Goal: Information Seeking & Learning: Find specific fact

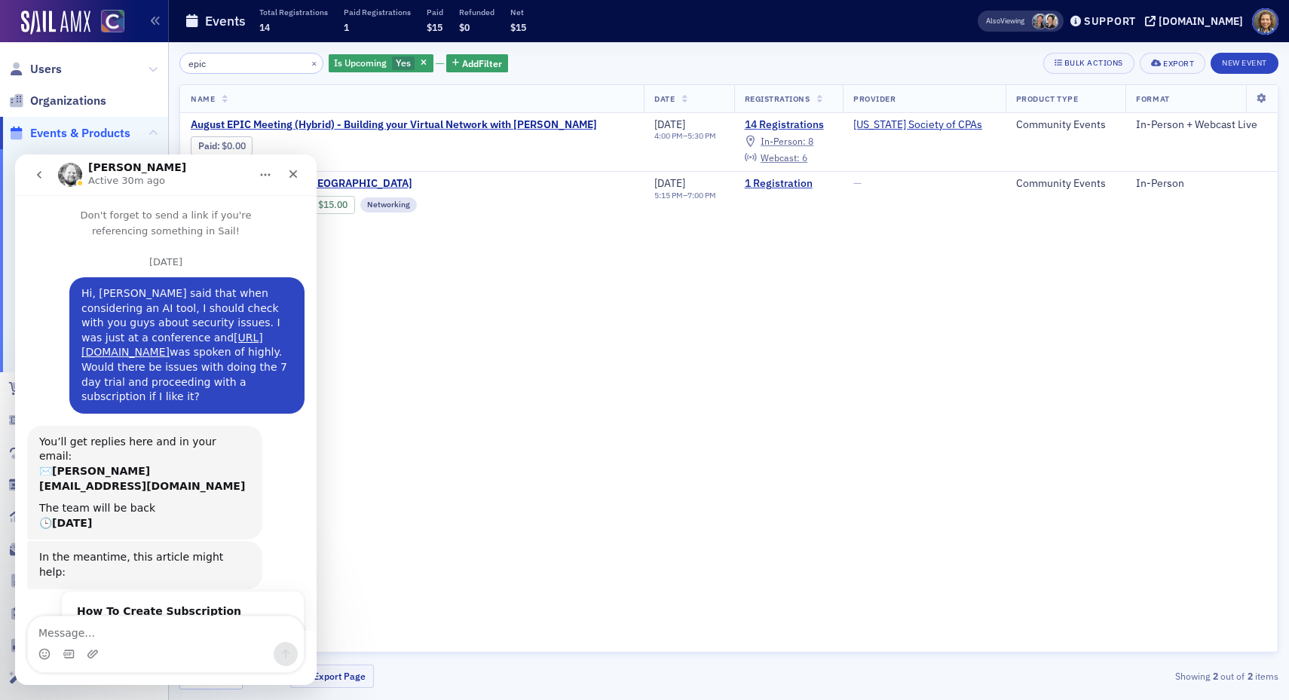
scroll to position [2, 0]
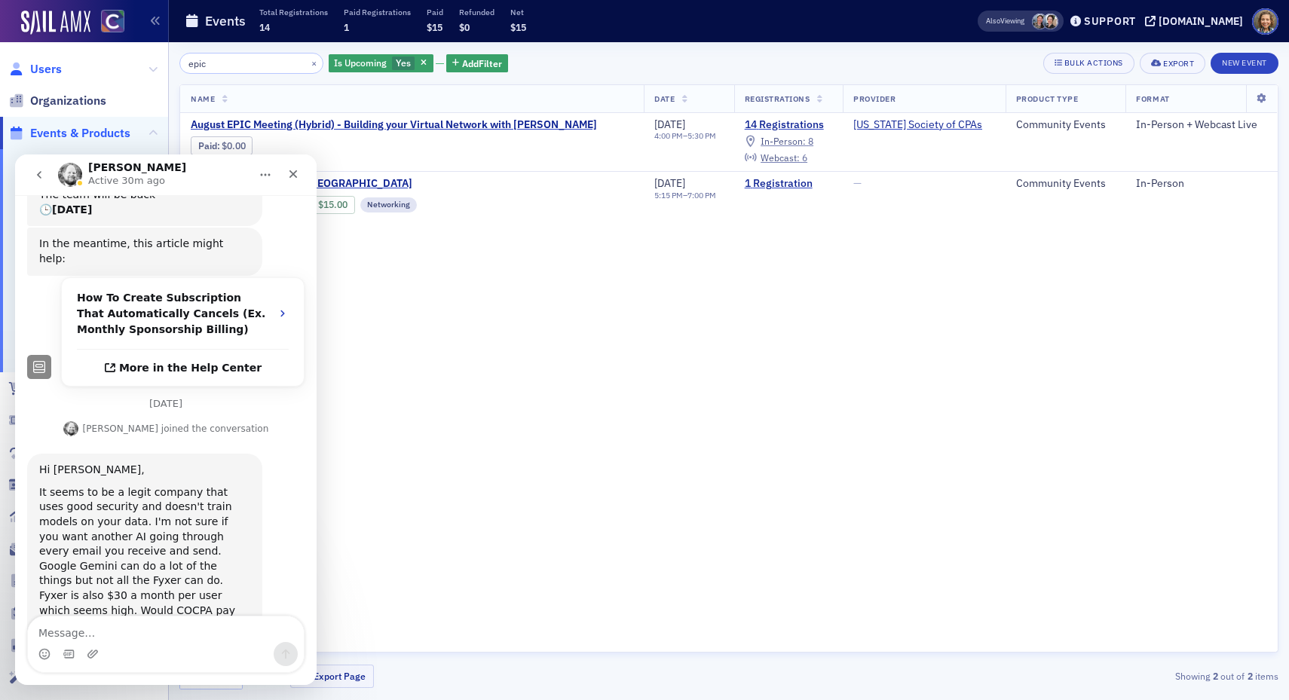
click at [40, 70] on span "Users" at bounding box center [46, 69] width 32 height 17
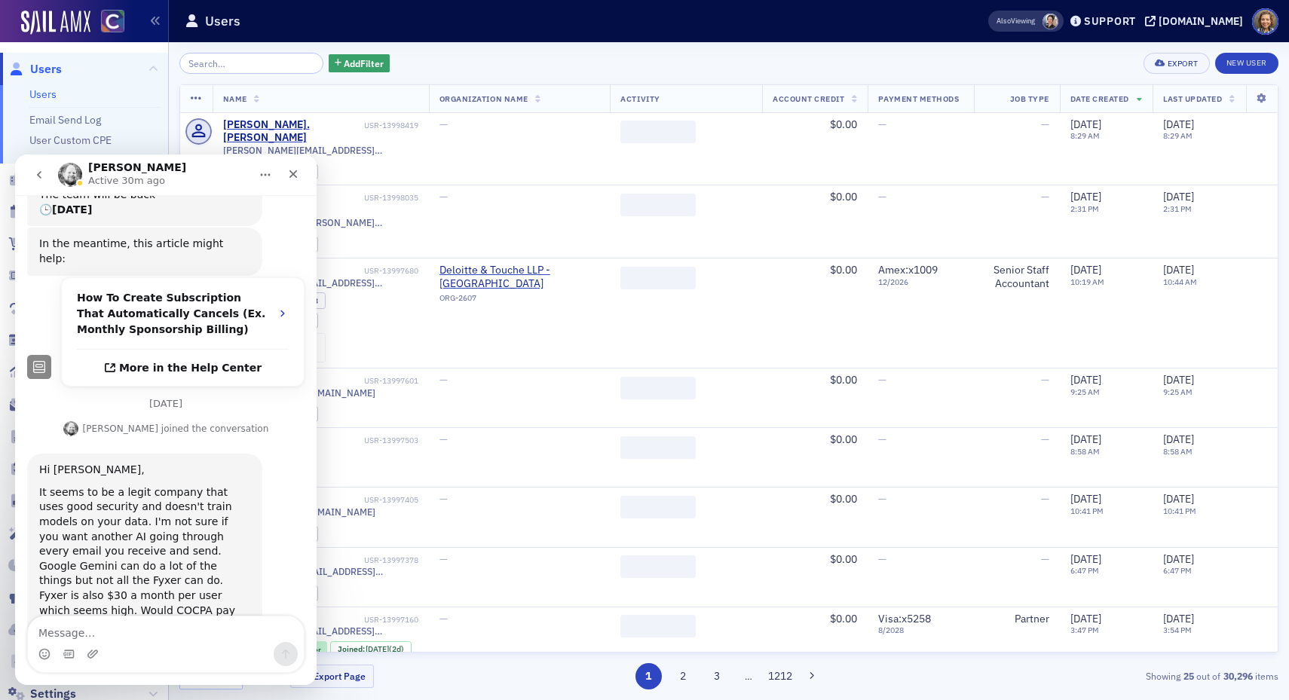
click at [243, 63] on input "search" at bounding box center [251, 63] width 144 height 21
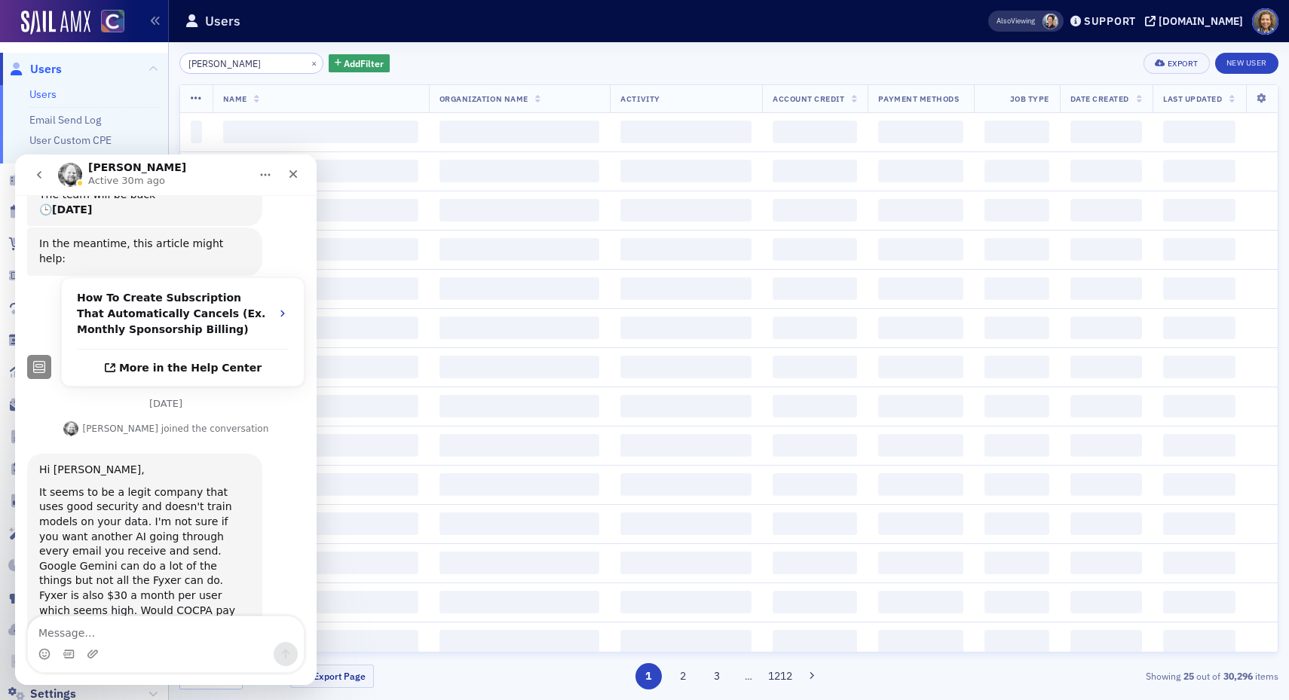
scroll to position [0, 16]
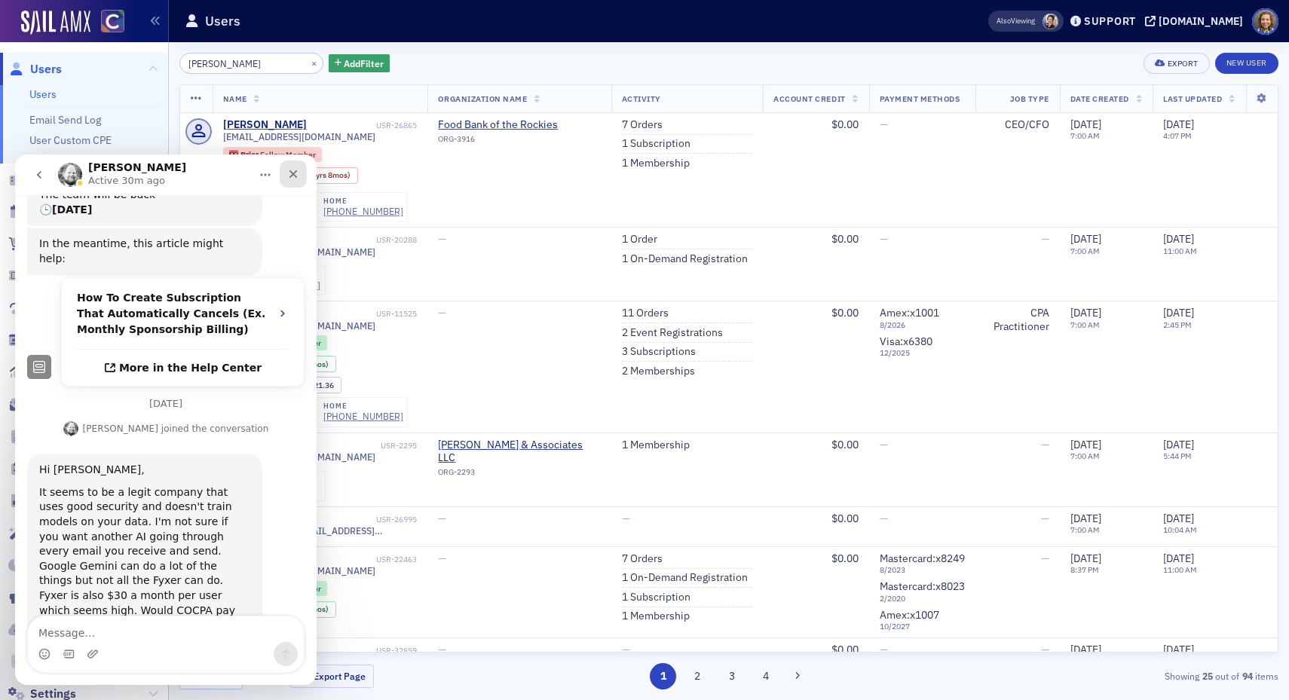
click at [294, 171] on icon "Close" at bounding box center [293, 174] width 12 height 12
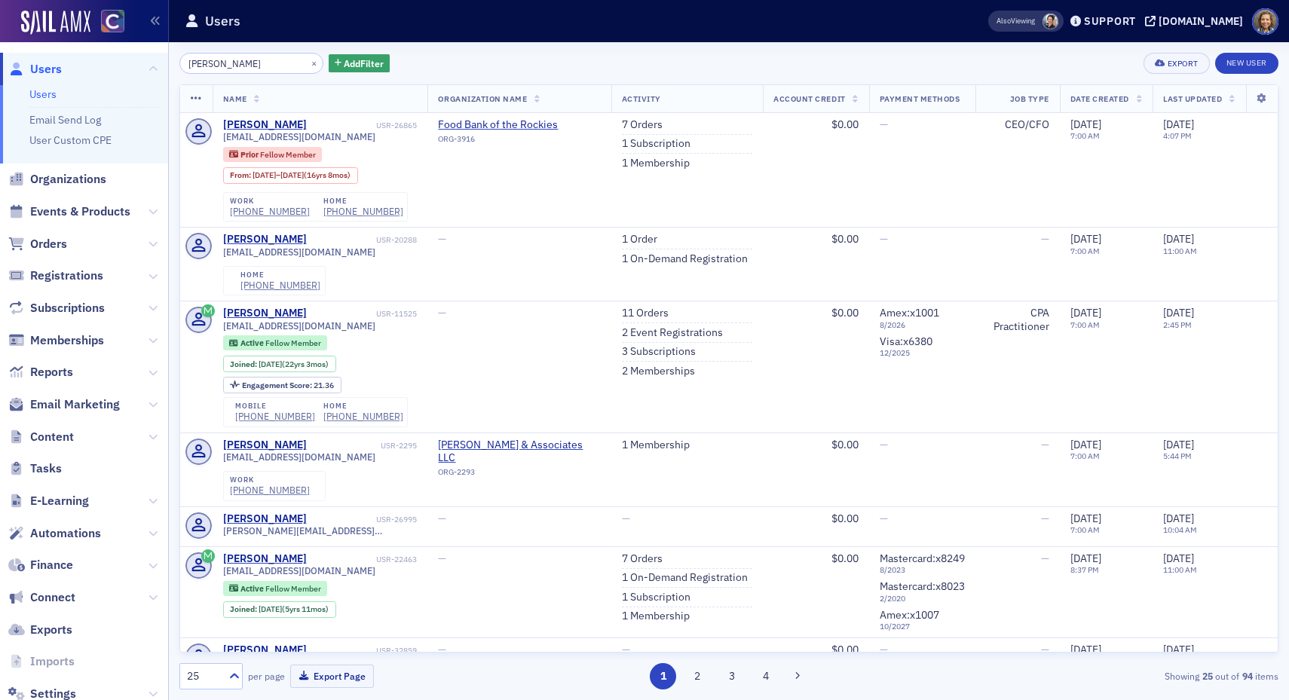
scroll to position [311, 0]
click at [265, 63] on input "[PERSON_NAME]" at bounding box center [251, 63] width 144 height 21
drag, startPoint x: 276, startPoint y: 64, endPoint x: 341, endPoint y: 63, distance: 64.8
click at [341, 63] on div "[PERSON_NAME] × Add Filter" at bounding box center [284, 63] width 210 height 21
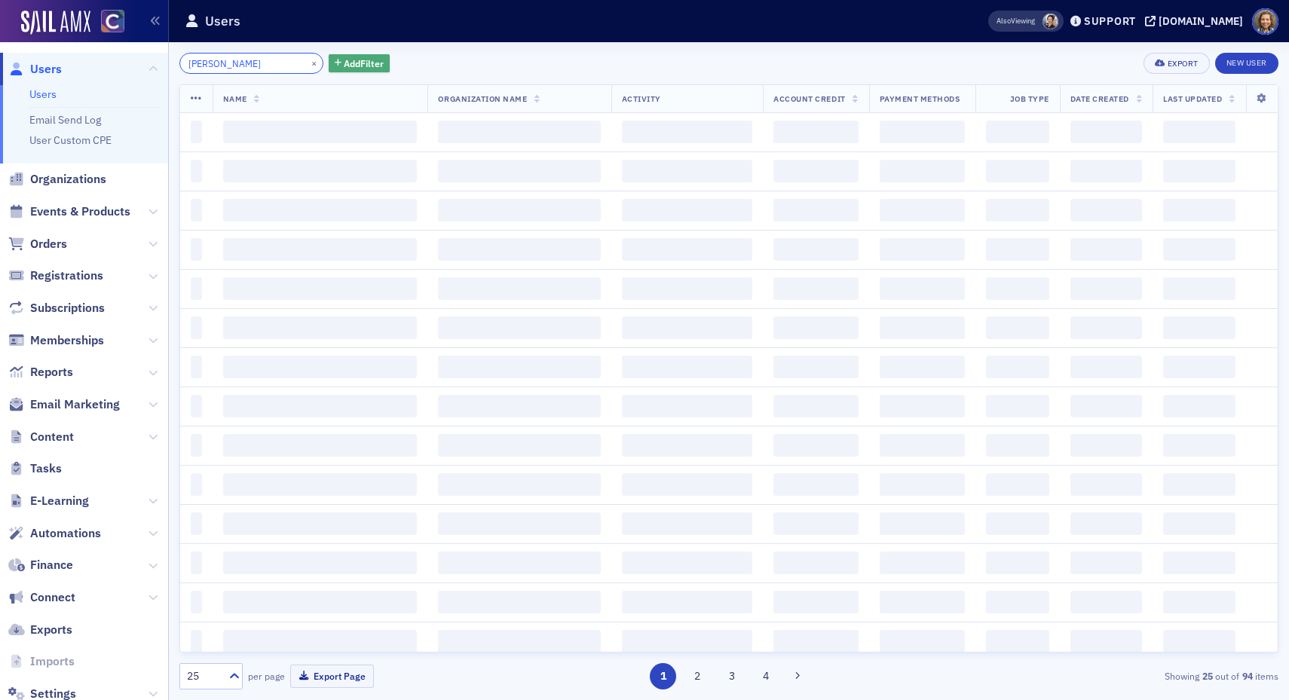
scroll to position [0, 0]
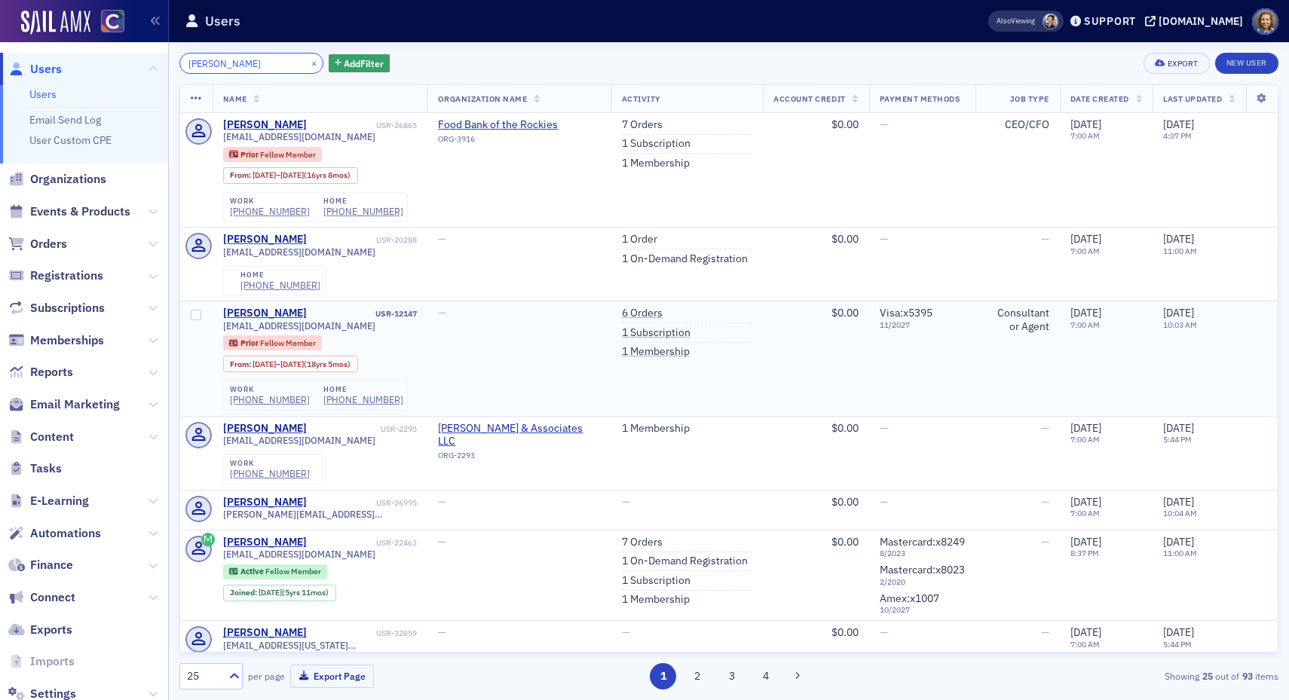
type input "[PERSON_NAME]"
